Goal: Task Accomplishment & Management: Use online tool/utility

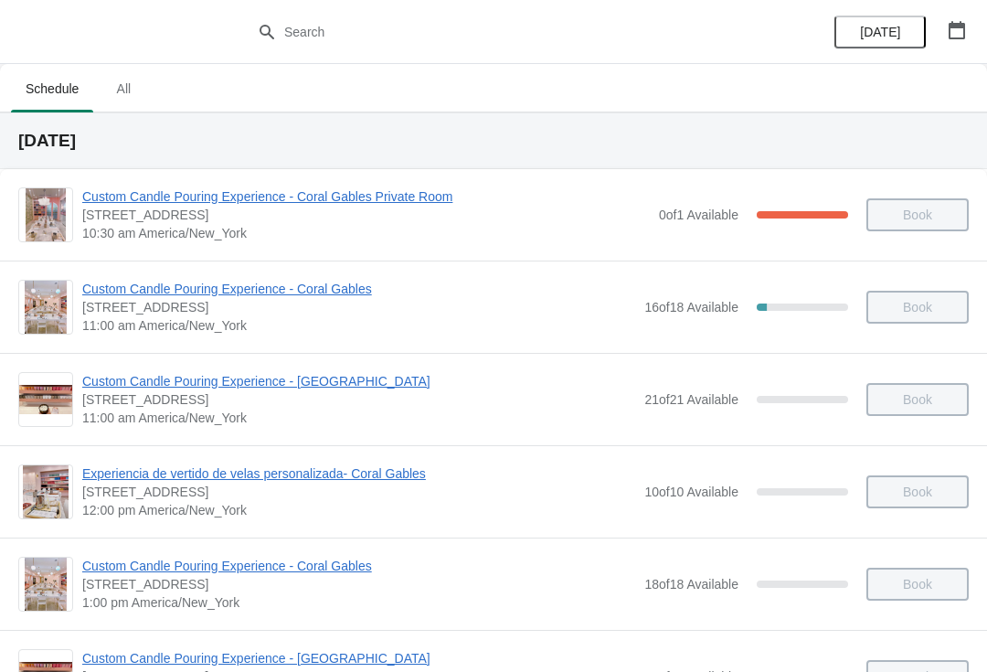
scroll to position [1084, 0]
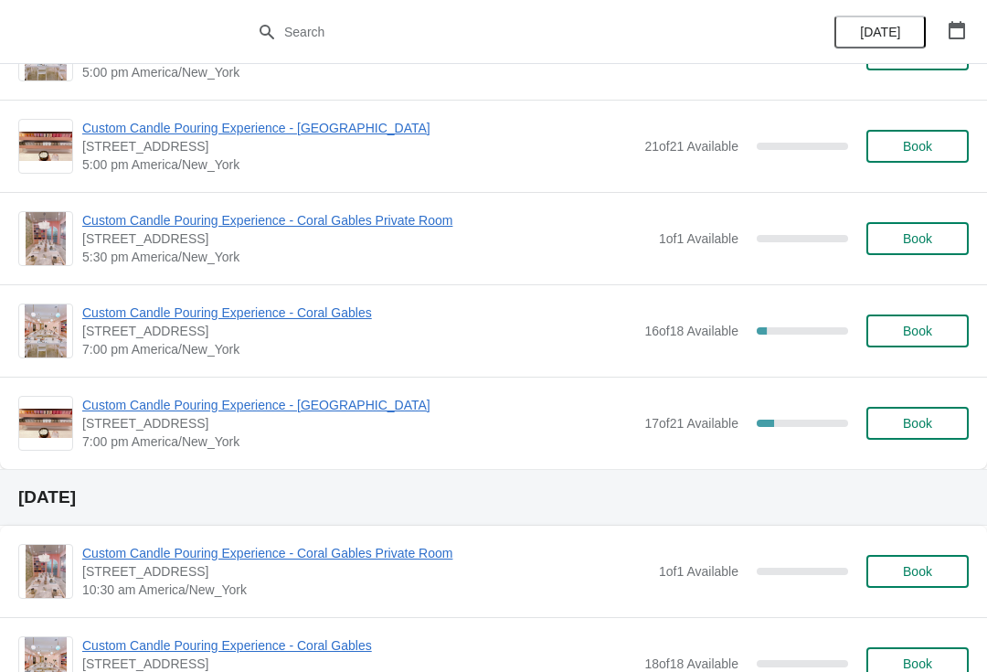
click at [301, 400] on span "Custom Candle Pouring Experience - [GEOGRAPHIC_DATA]" at bounding box center [358, 405] width 553 height 18
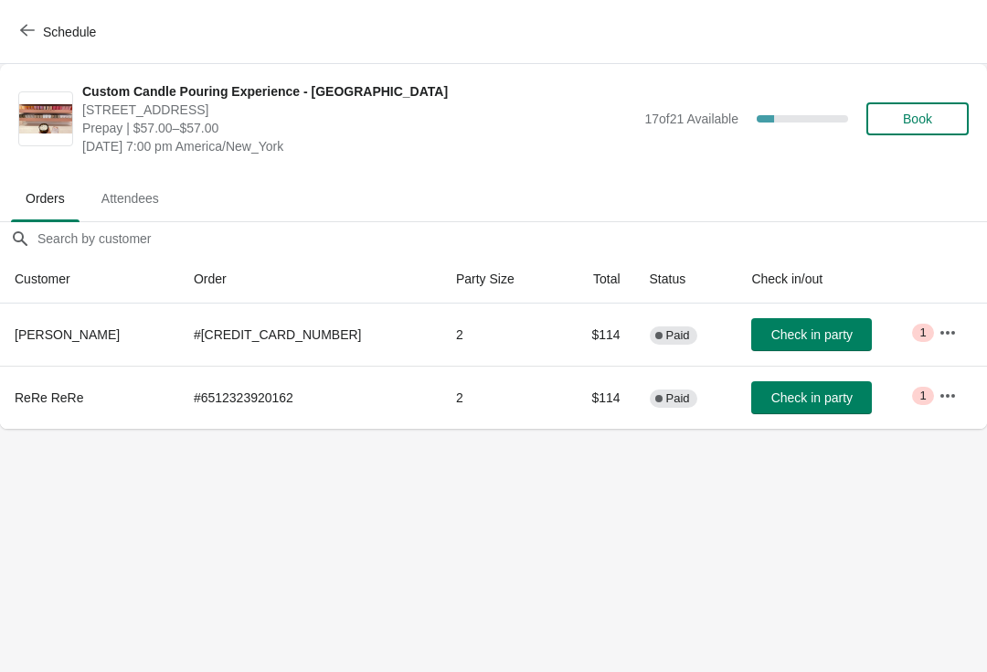
click at [949, 324] on icon "button" at bounding box center [948, 333] width 18 height 18
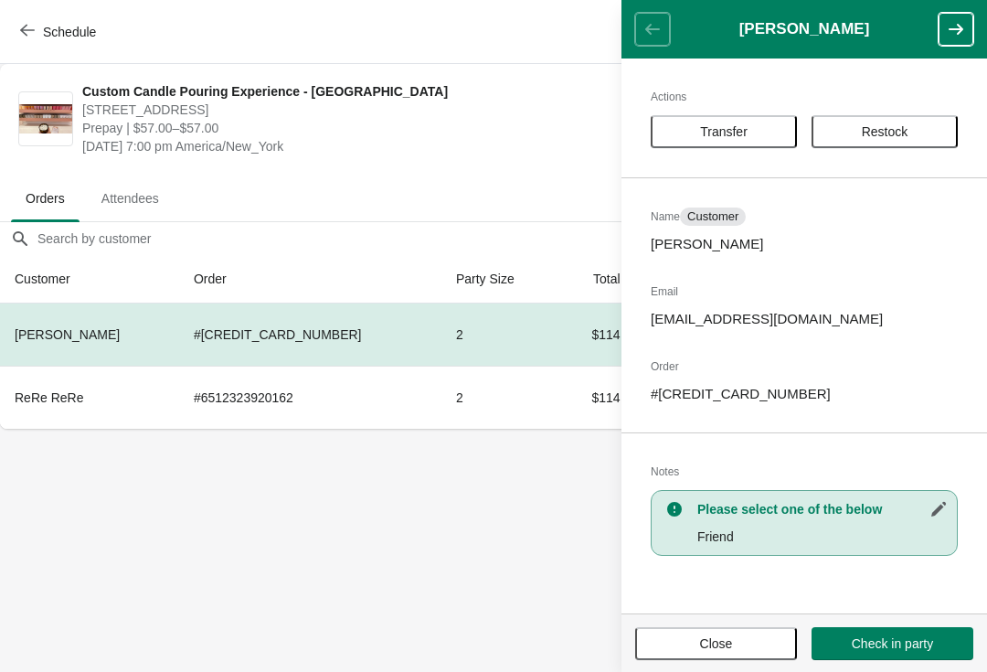
click at [769, 315] on p "[EMAIL_ADDRESS][DOMAIN_NAME]" at bounding box center [804, 319] width 307 height 18
click at [757, 323] on p "[EMAIL_ADDRESS][DOMAIN_NAME]" at bounding box center [804, 319] width 307 height 18
click at [745, 319] on p "[EMAIL_ADDRESS][DOMAIN_NAME]" at bounding box center [804, 319] width 307 height 18
copy p "[EMAIL_ADDRESS][DOMAIN_NAME]"
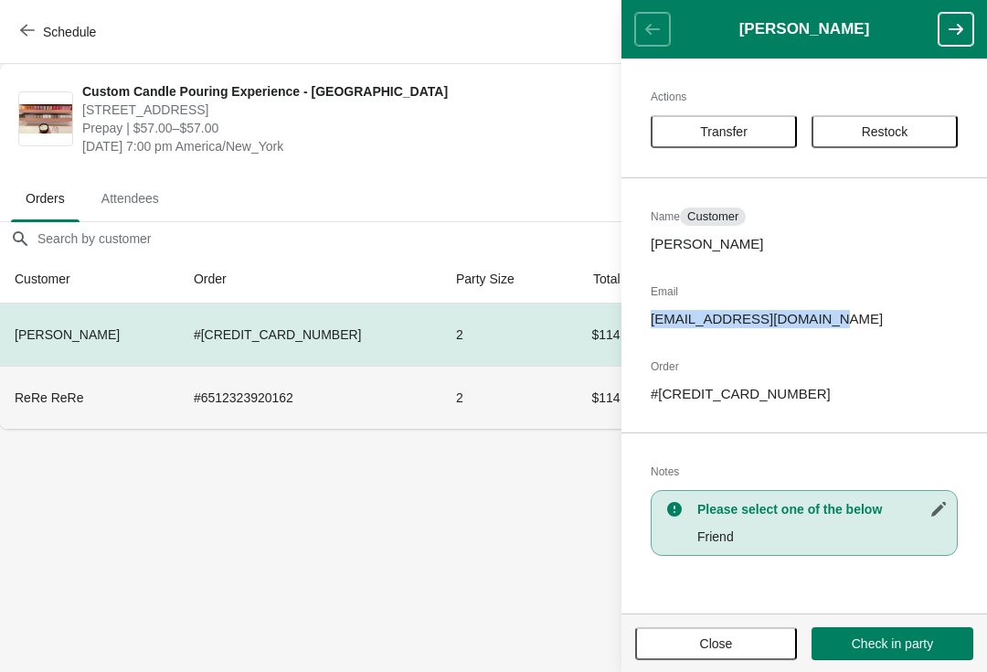
click at [442, 404] on td "2" at bounding box center [500, 397] width 117 height 63
click at [442, 422] on td "2" at bounding box center [500, 397] width 117 height 63
click at [442, 399] on td "2" at bounding box center [500, 397] width 117 height 63
click at [482, 395] on td "2" at bounding box center [500, 397] width 117 height 63
click at [710, 643] on span "Close" at bounding box center [716, 643] width 33 height 15
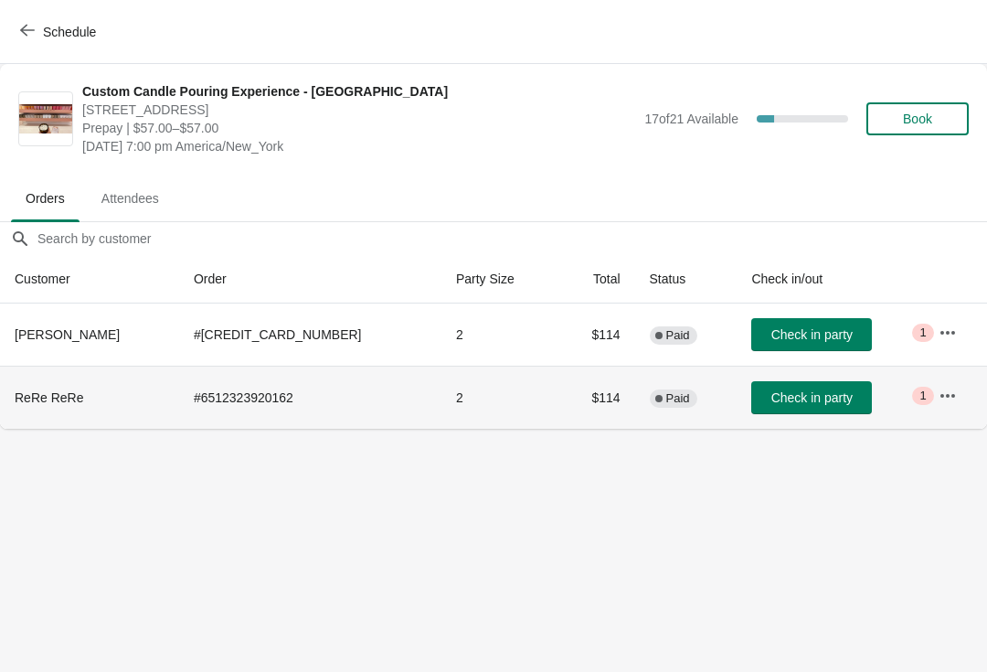
click at [635, 396] on td "Complete Paid" at bounding box center [686, 397] width 102 height 63
click at [789, 396] on span "Check in party" at bounding box center [812, 397] width 81 height 15
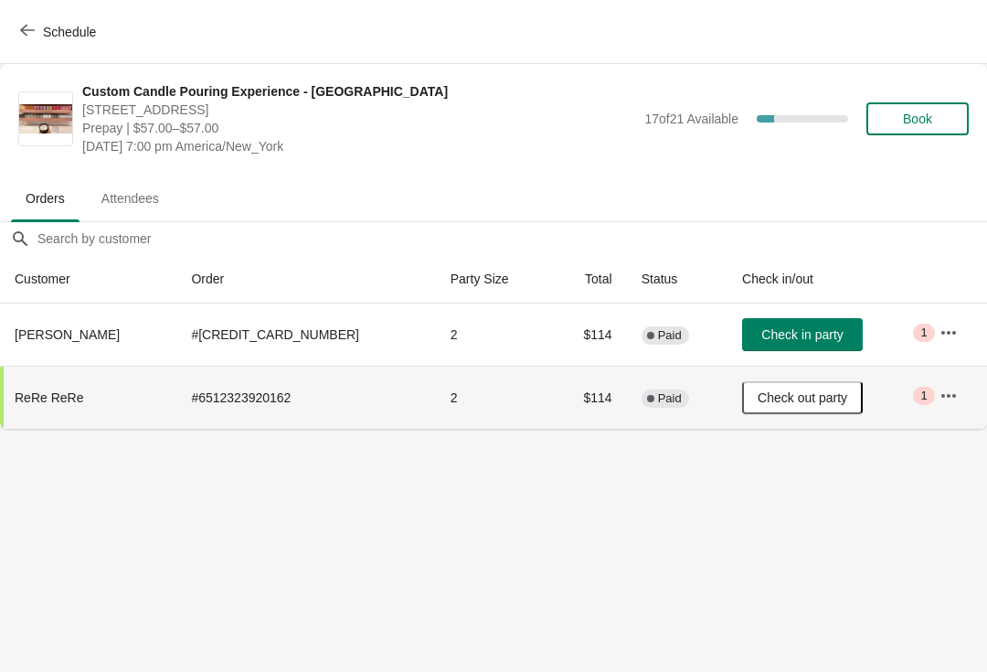
click at [802, 394] on span "Check out party" at bounding box center [803, 397] width 90 height 15
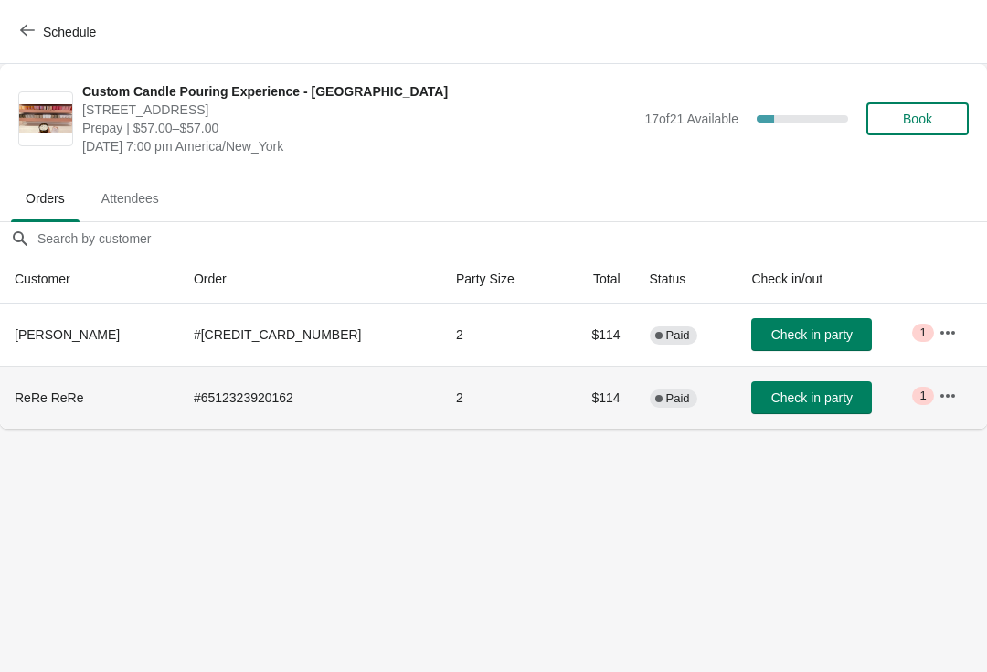
click at [947, 400] on icon "button" at bounding box center [948, 396] width 18 height 18
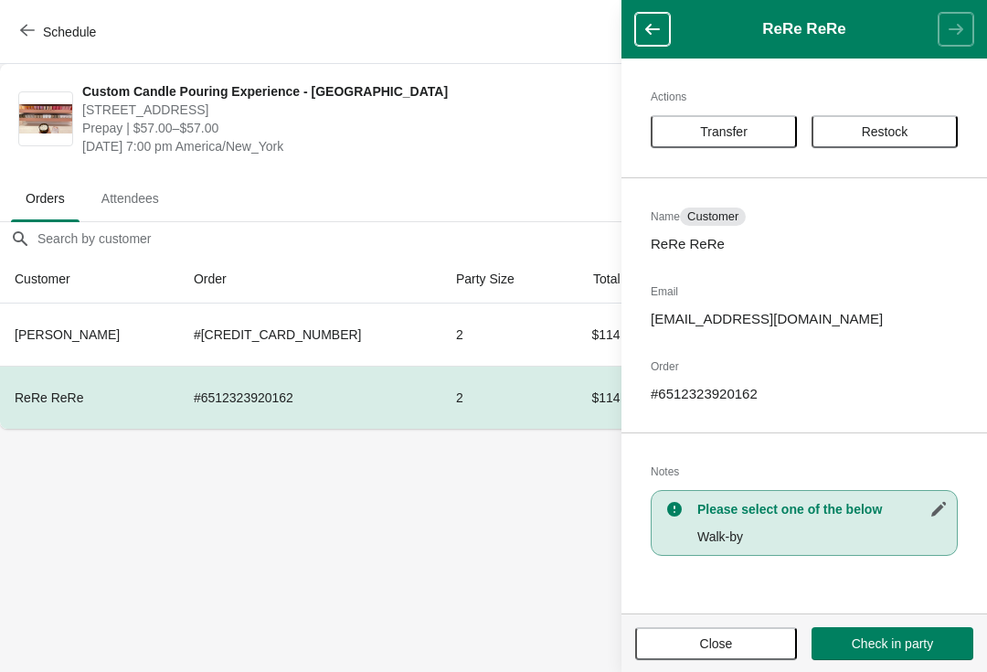
click at [757, 325] on p "[EMAIL_ADDRESS][DOMAIN_NAME]" at bounding box center [804, 319] width 307 height 18
click at [770, 313] on p "[EMAIL_ADDRESS][DOMAIN_NAME]" at bounding box center [804, 319] width 307 height 18
copy p "[EMAIL_ADDRESS][DOMAIN_NAME]"
click at [714, 631] on button "Close" at bounding box center [716, 643] width 162 height 33
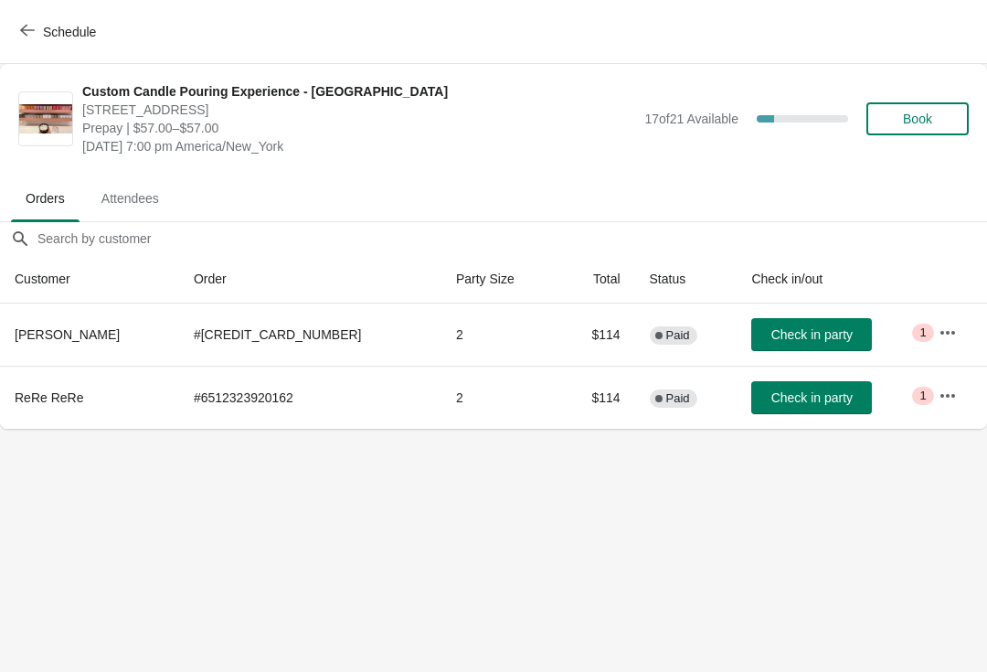
click at [534, 518] on body "Schedule Custom Candle Pouring Experience - [GEOGRAPHIC_DATA] [STREET_ADDRESS] …" at bounding box center [493, 336] width 987 height 672
click at [780, 403] on span "Check in party" at bounding box center [812, 397] width 81 height 15
